Goal: Transaction & Acquisition: Purchase product/service

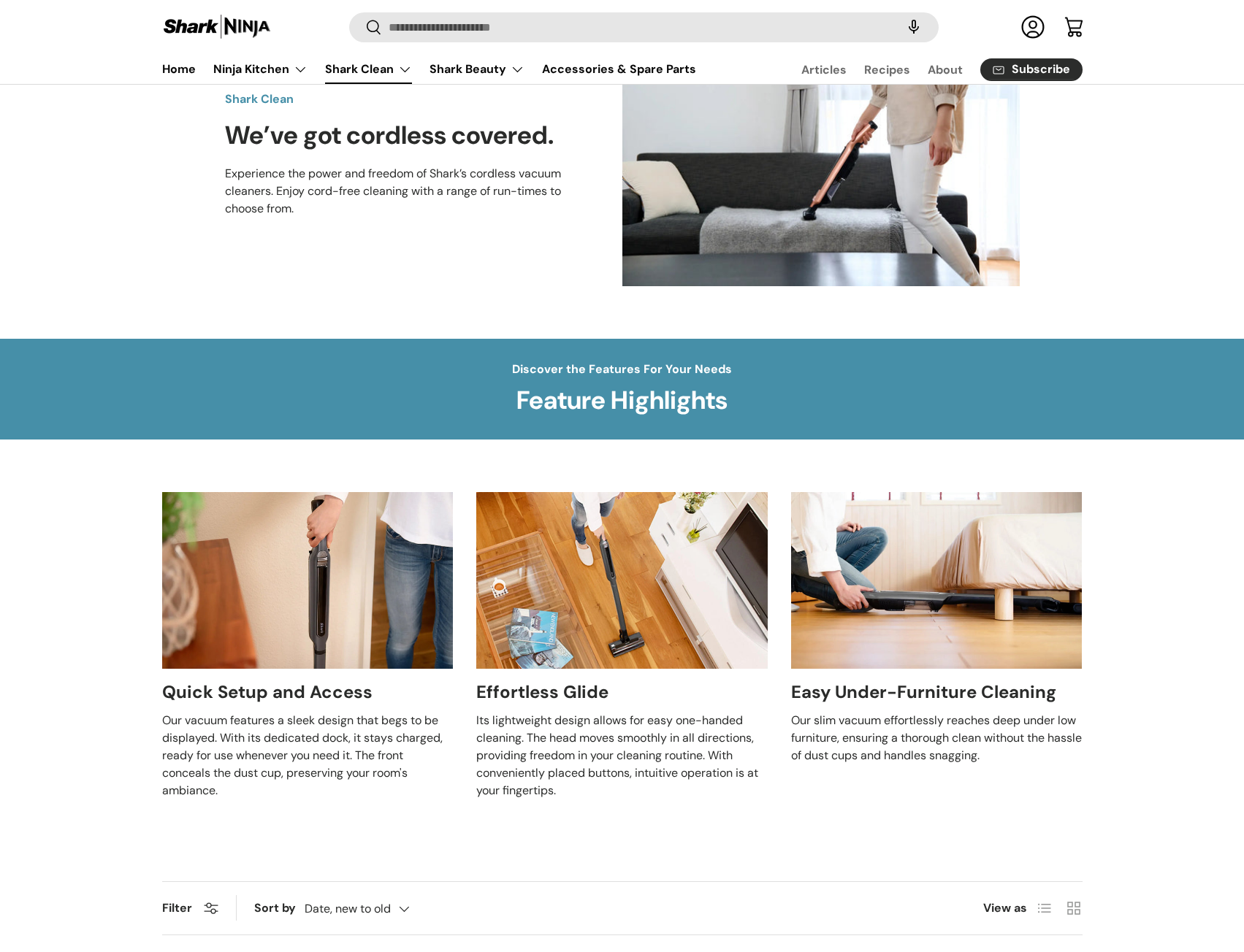
scroll to position [219, 0]
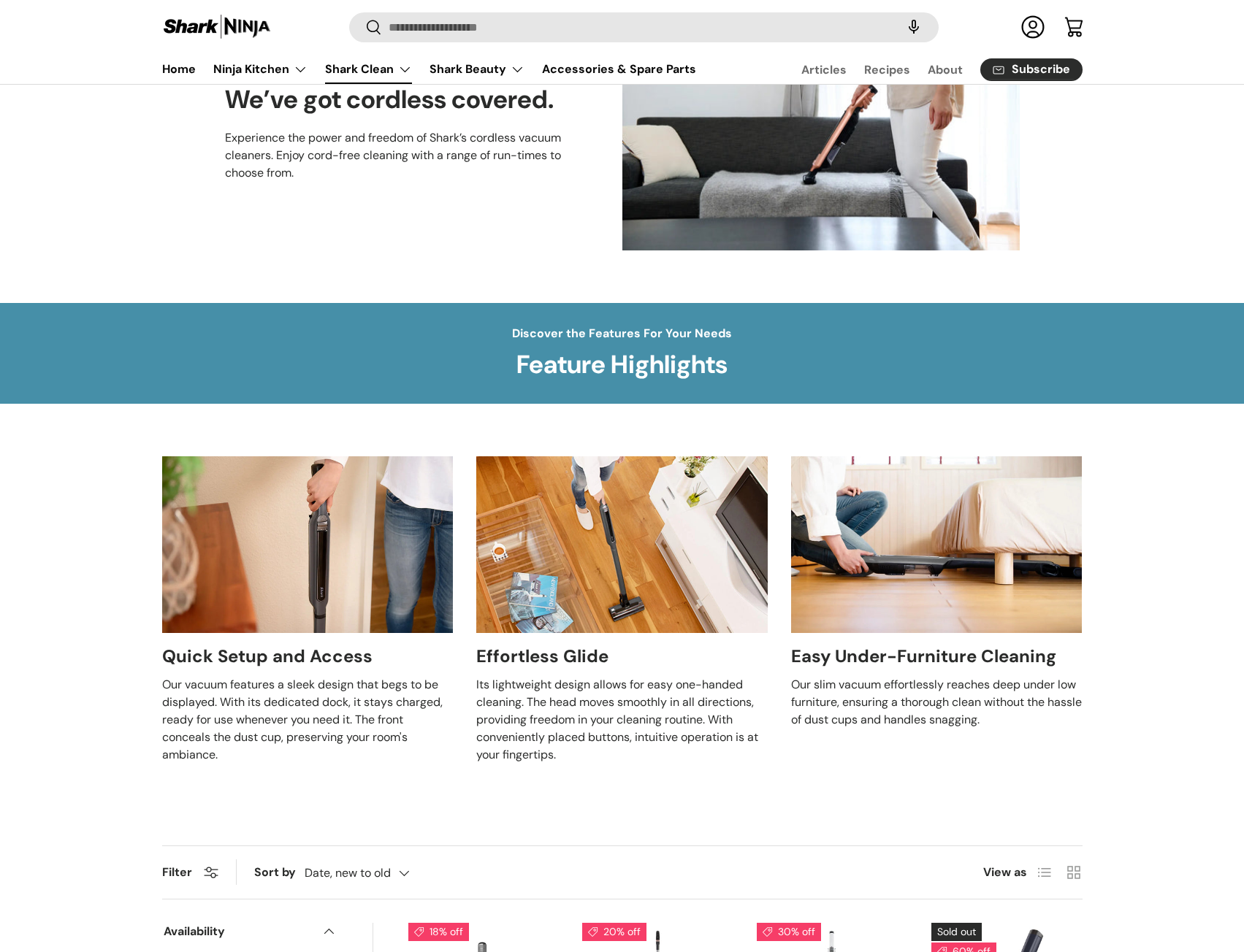
click at [632, 569] on div at bounding box center [621, 545] width 291 height 177
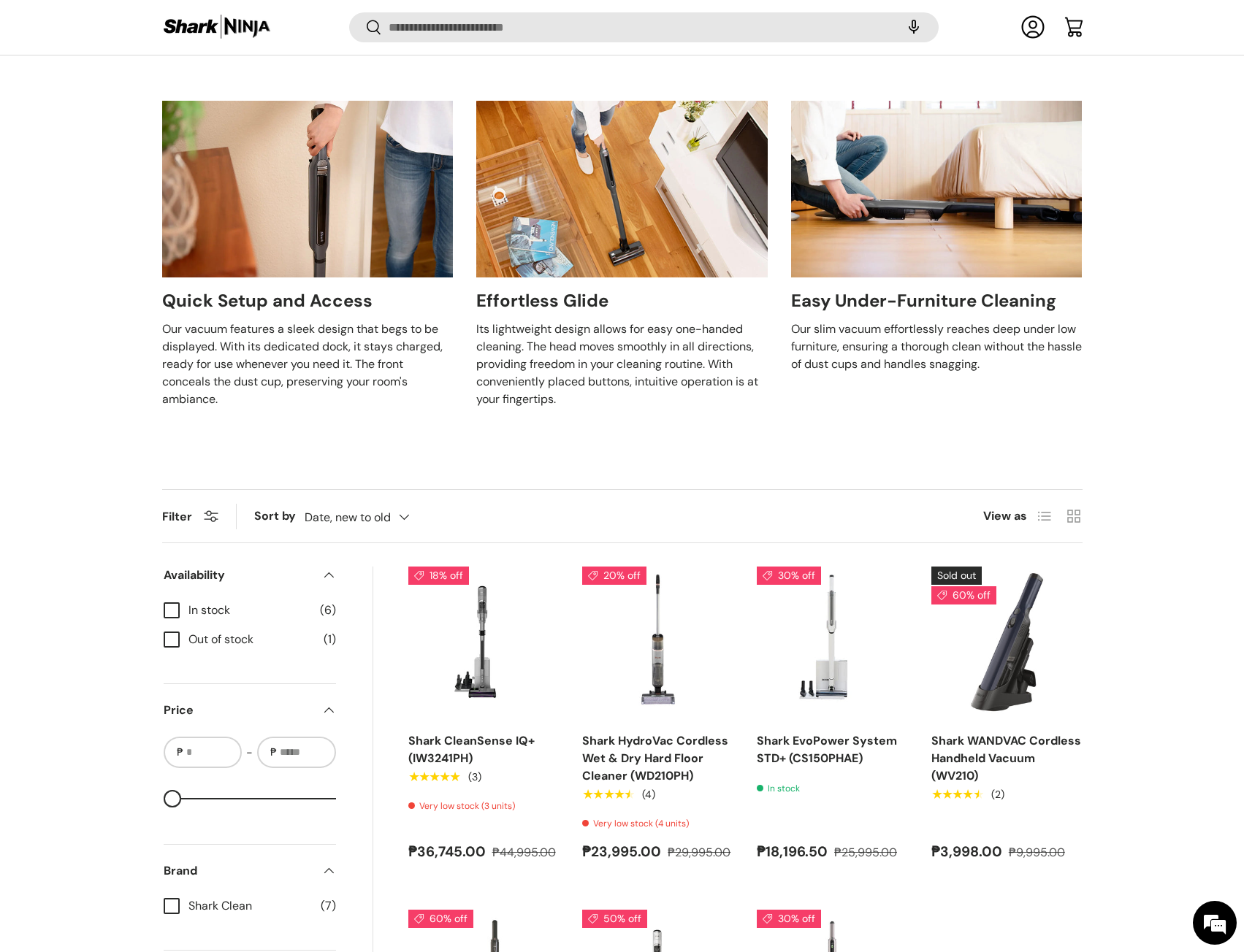
scroll to position [581, 0]
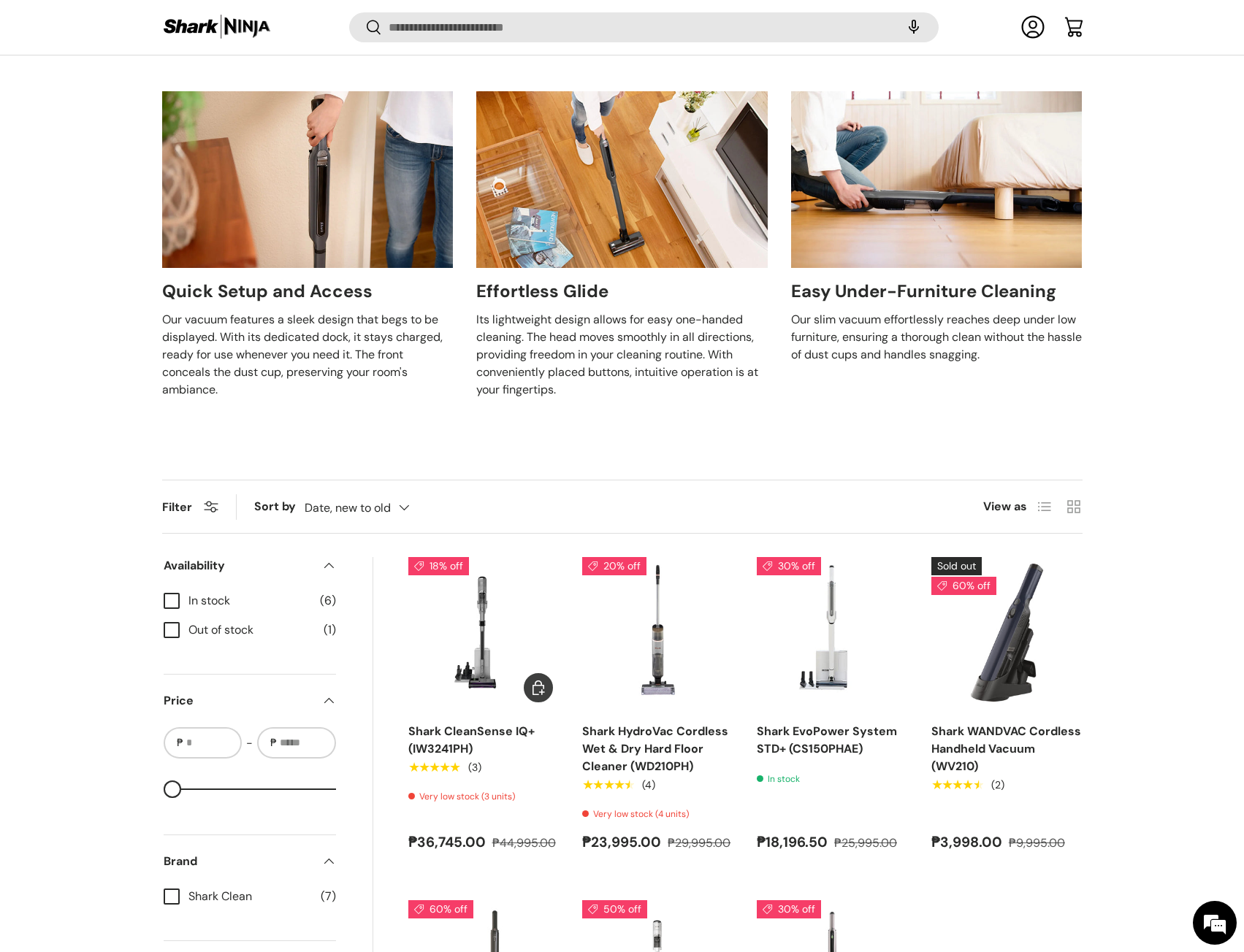
click at [0, 0] on img "Shark CleanSense IQ+ (IW3241PH)" at bounding box center [0, 0] width 0 height 0
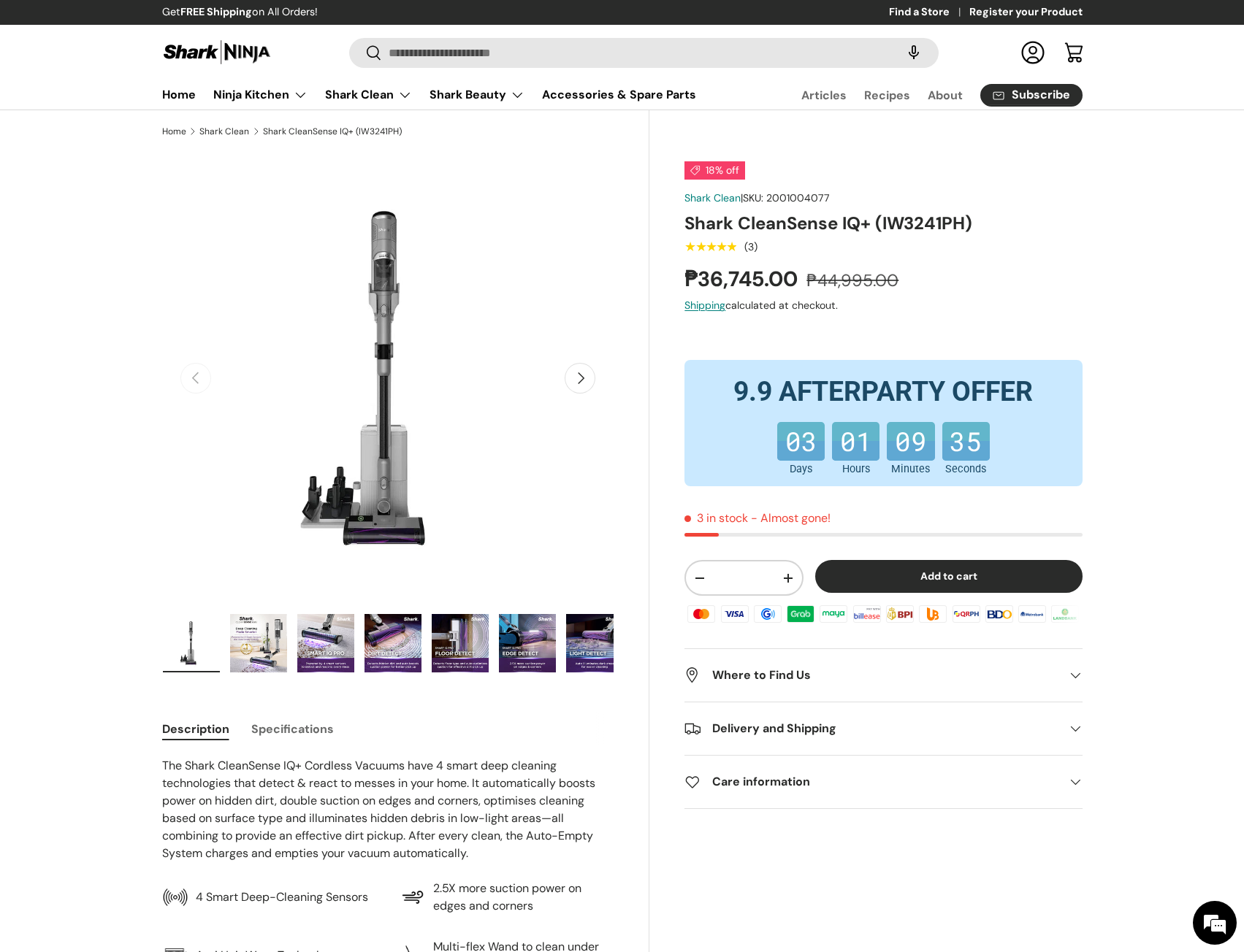
click at [334, 649] on img "Gallery Viewer" at bounding box center [325, 643] width 57 height 58
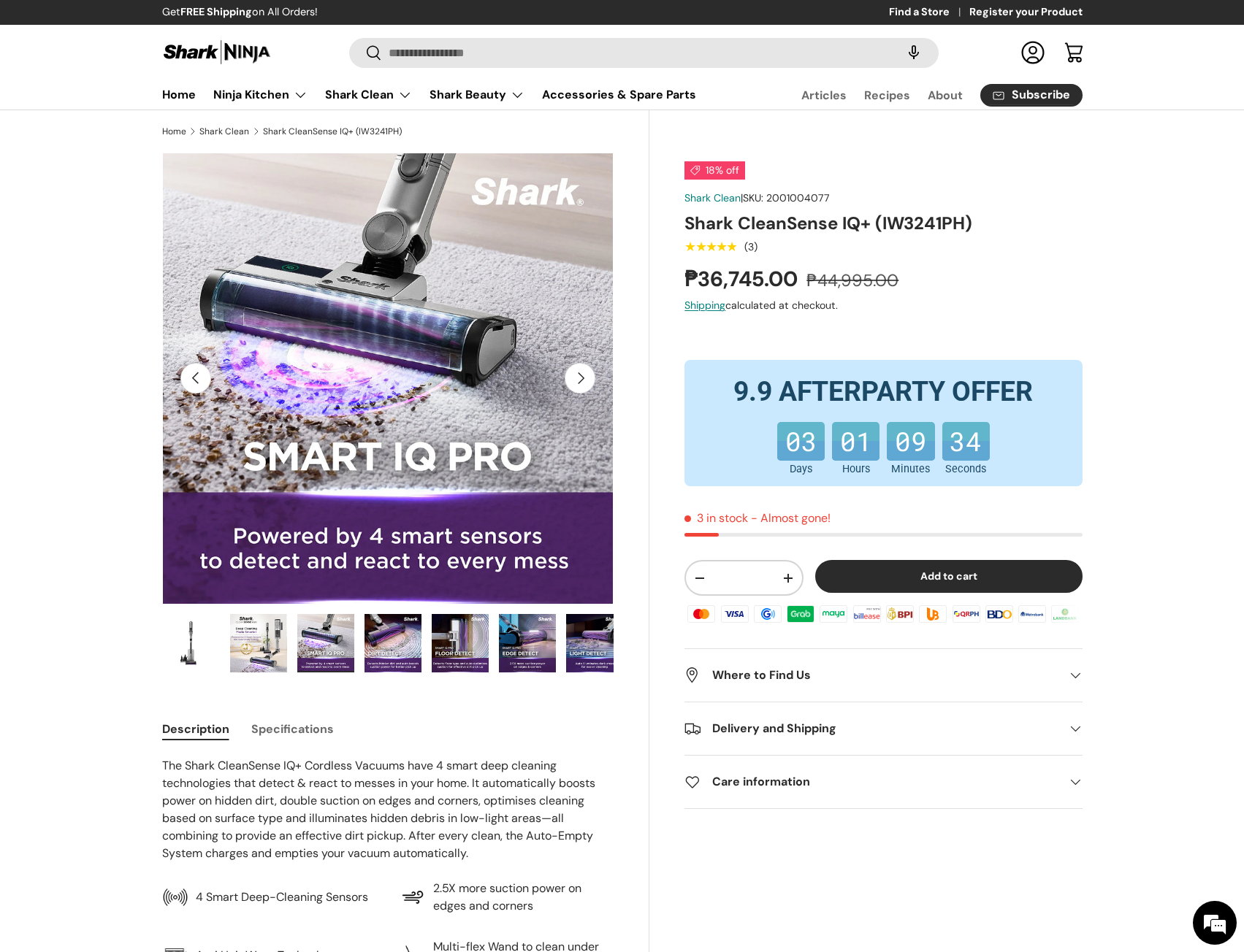
click at [381, 643] on img "Gallery Viewer" at bounding box center [392, 643] width 57 height 58
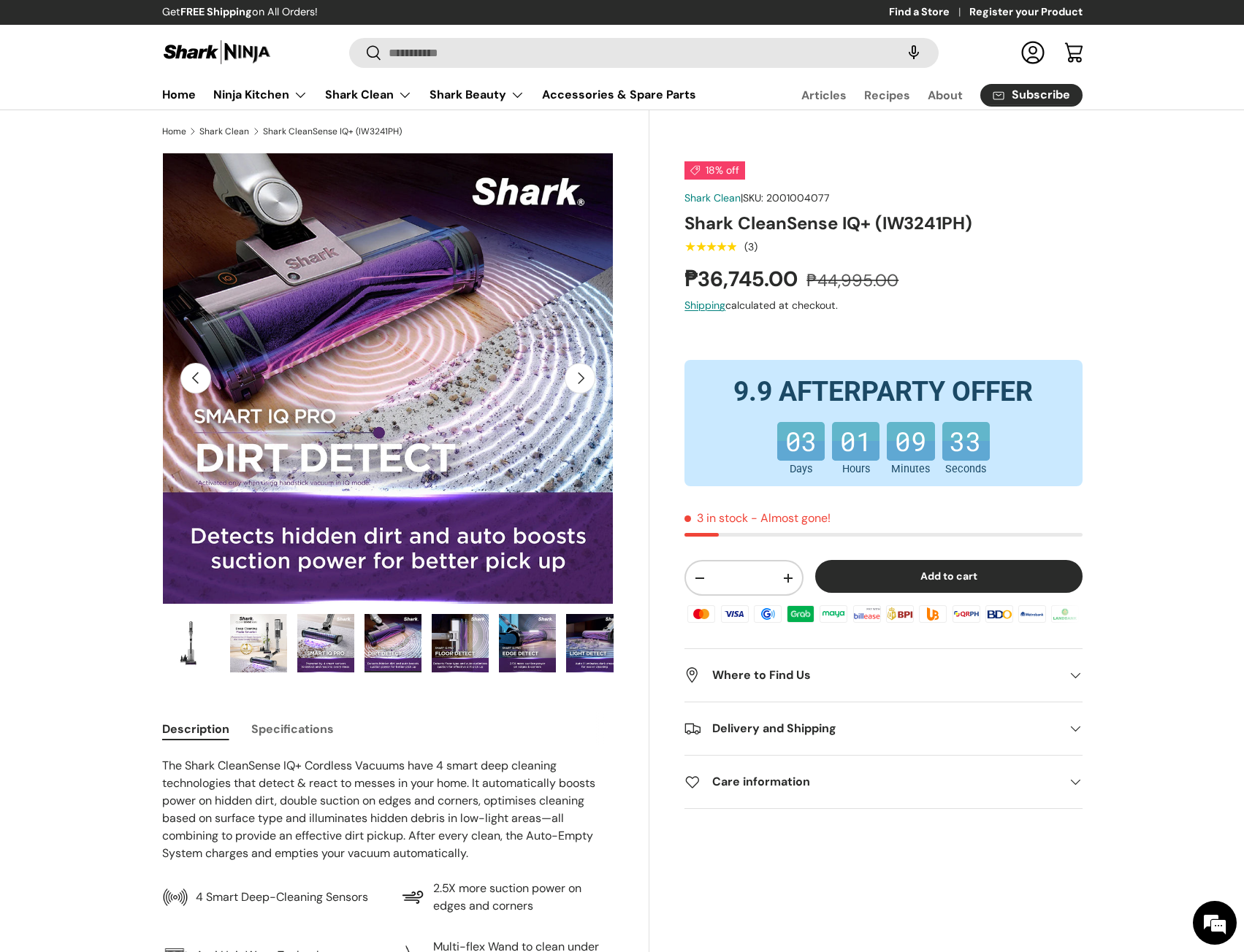
click at [431, 635] on img "Gallery Viewer" at bounding box center [459, 643] width 57 height 58
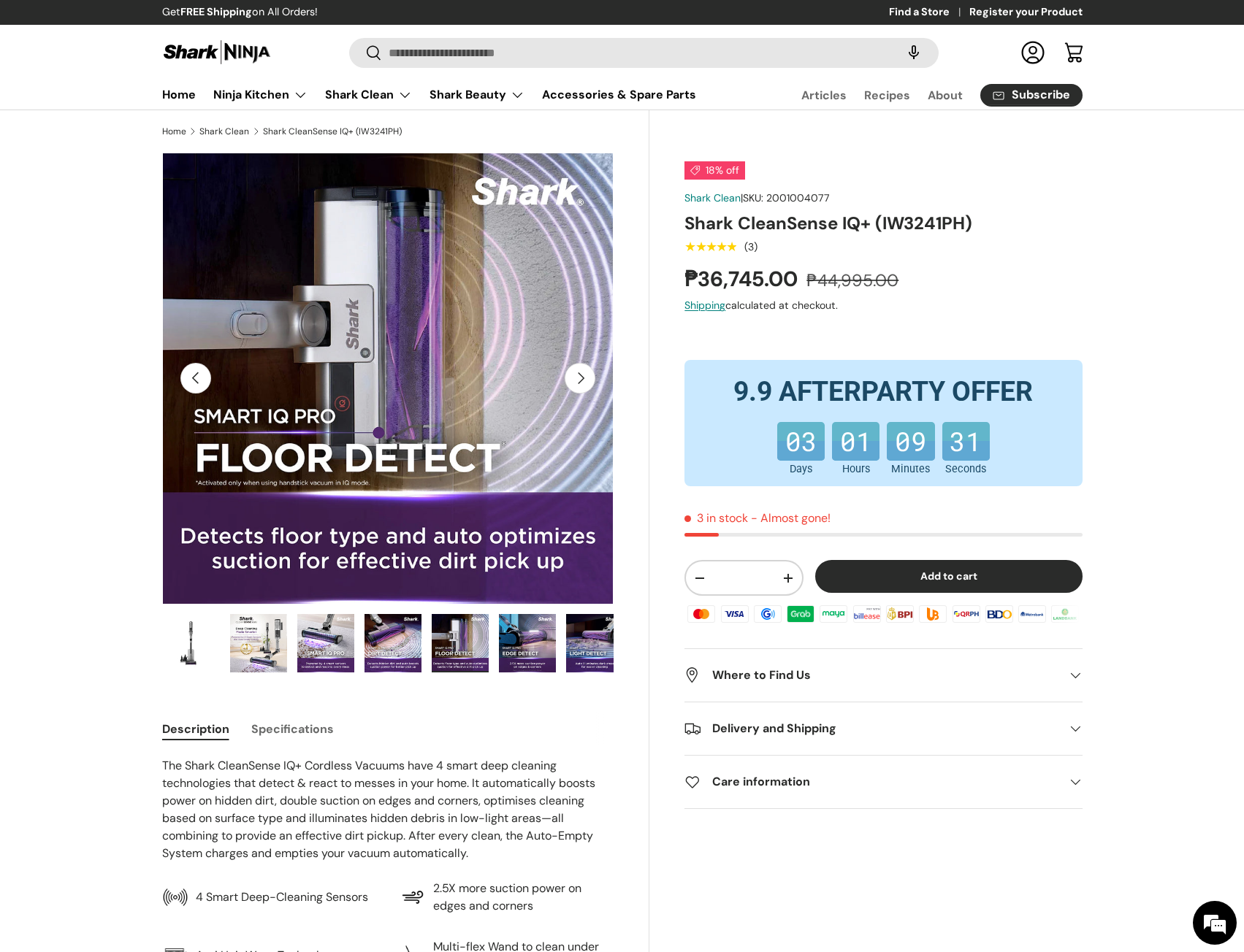
click at [469, 639] on img "Gallery Viewer" at bounding box center [459, 643] width 57 height 58
drag, startPoint x: 683, startPoint y: 278, endPoint x: 795, endPoint y: 281, distance: 112.0
click at [795, 281] on div "18% off Shark Clean | SKU: 2001004077 Shark CleanSense IQ+ (IW3241PH) ★★★★★ (3)…" at bounding box center [865, 595] width 432 height 885
click at [387, 656] on img "Gallery Viewer" at bounding box center [392, 643] width 57 height 58
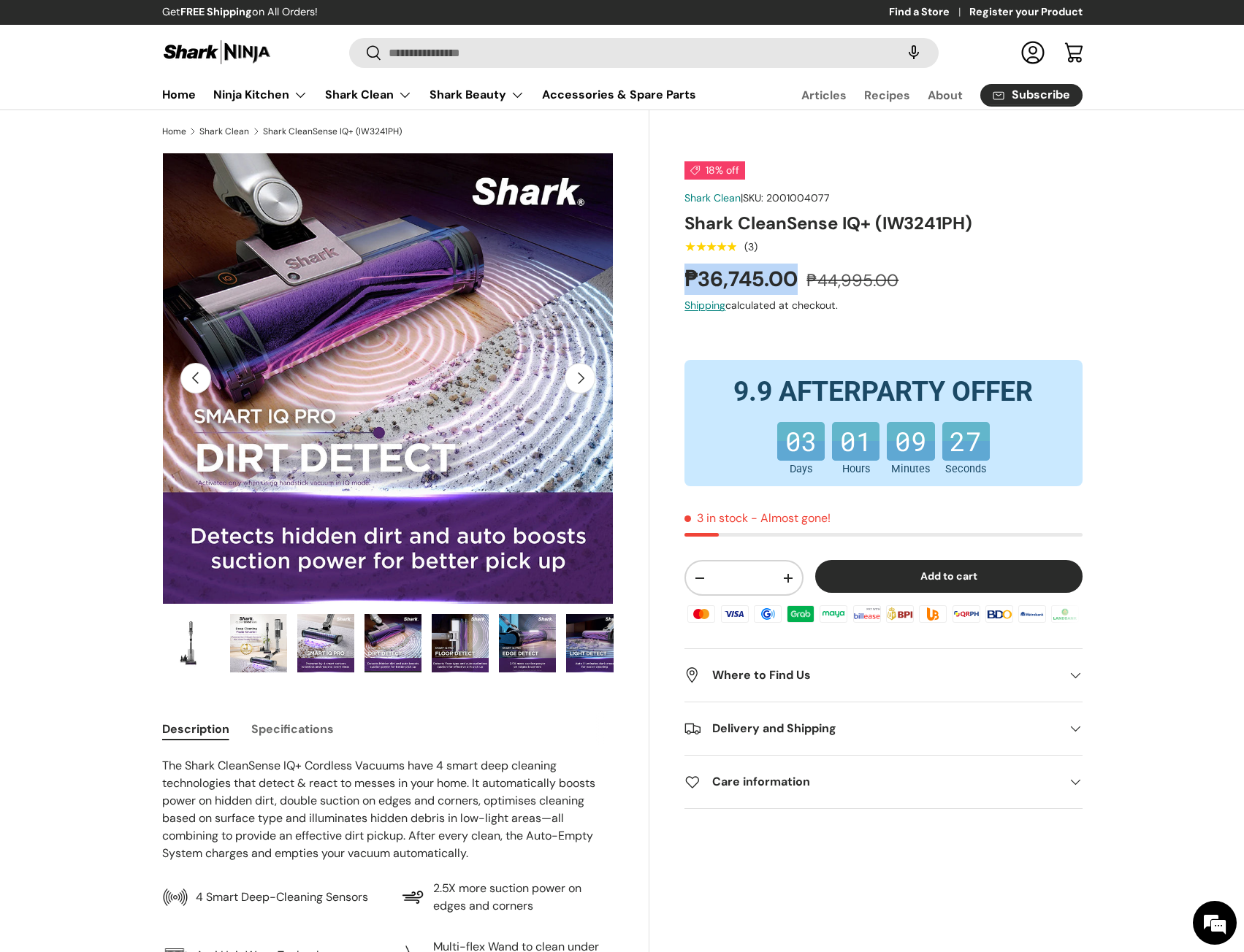
click at [452, 649] on img "Gallery Viewer" at bounding box center [459, 643] width 57 height 58
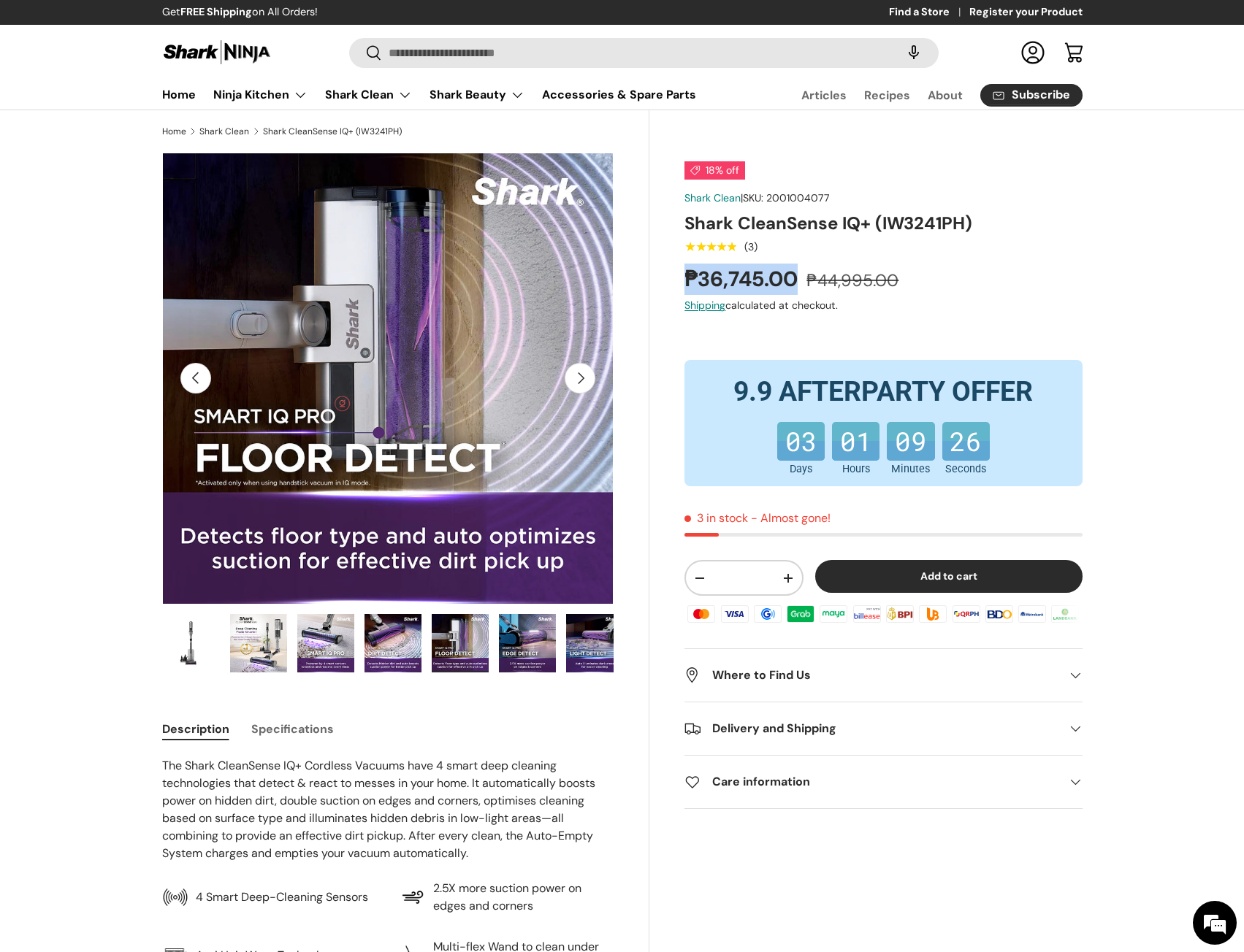
click at [525, 644] on img "Gallery Viewer" at bounding box center [527, 643] width 57 height 58
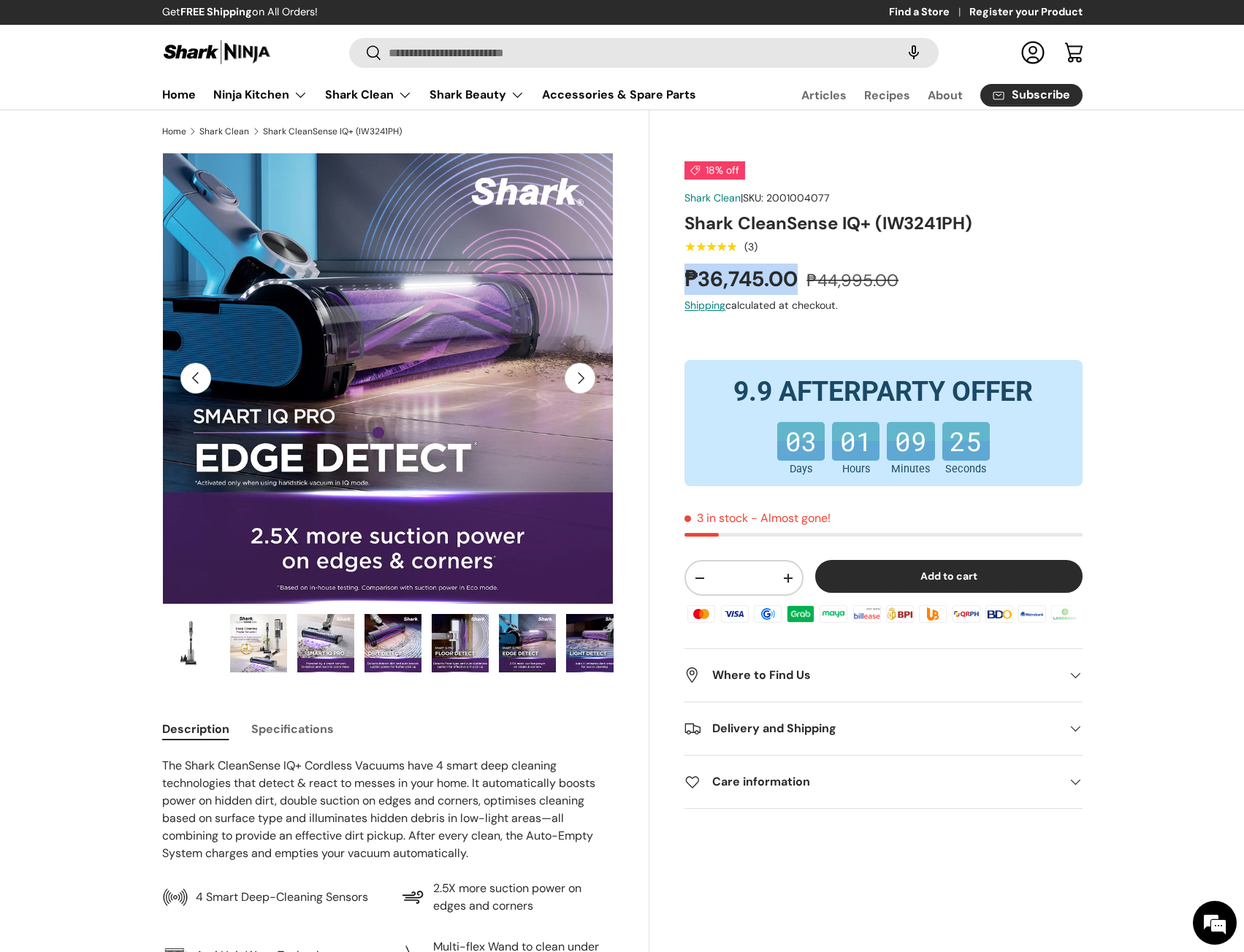
click at [526, 637] on img "Gallery Viewer" at bounding box center [527, 643] width 57 height 58
click at [586, 632] on img "Gallery Viewer" at bounding box center [594, 643] width 57 height 58
